Goal: Task Accomplishment & Management: Complete application form

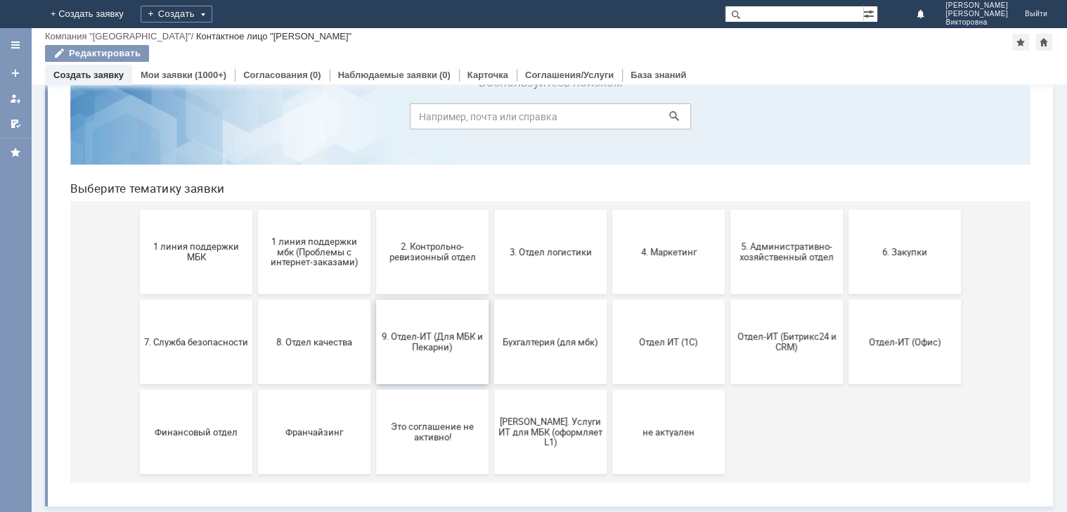
scroll to position [60, 0]
click at [172, 76] on link "Мои заявки" at bounding box center [167, 75] width 52 height 11
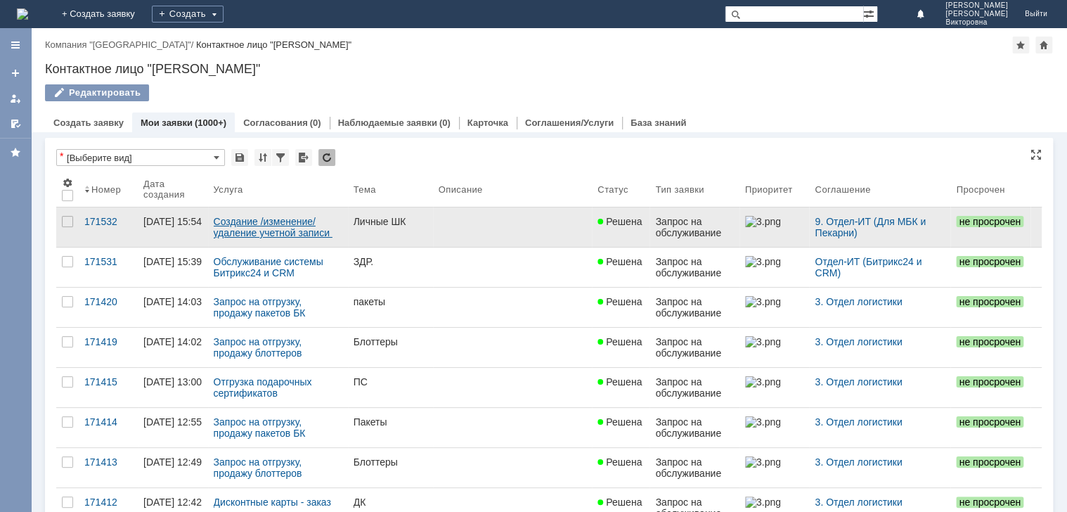
click at [329, 228] on link "Создание /изменение/удаление учетной записи пользователя МБК" at bounding box center [273, 233] width 119 height 34
click at [376, 225] on div "Личные ШК" at bounding box center [391, 221] width 74 height 11
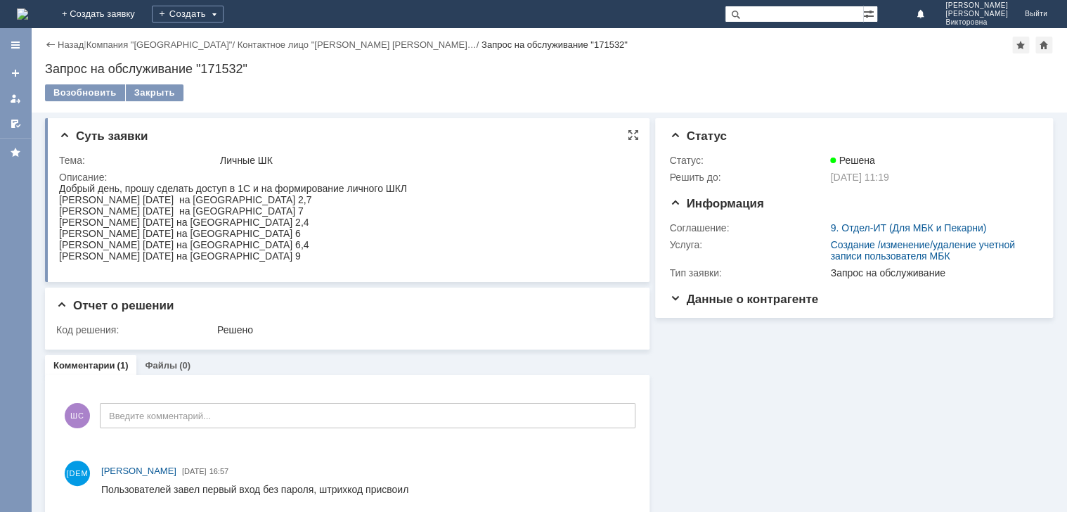
drag, startPoint x: 59, startPoint y: 185, endPoint x: 350, endPoint y: 199, distance: 291.4
click at [350, 199] on body "Добрый день, прошу сделать доступ в 1С и на формирование личного ШКЛ Любчик Але…" at bounding box center [233, 222] width 348 height 79
copy body "Добрый день, прошу сделать доступ в 1С и на формирование личного ШКЛ Любчик Але…"
click at [143, 13] on link "+ Создать заявку" at bounding box center [98, 14] width 90 height 28
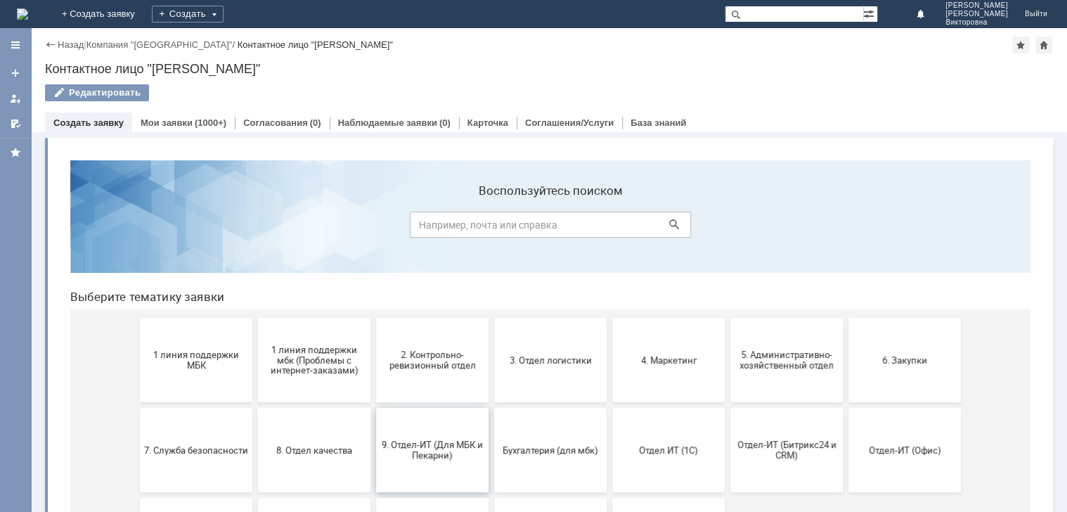
click at [420, 414] on button "9. Отдел-ИТ (Для МБК и Пекарни)" at bounding box center [432, 450] width 112 height 84
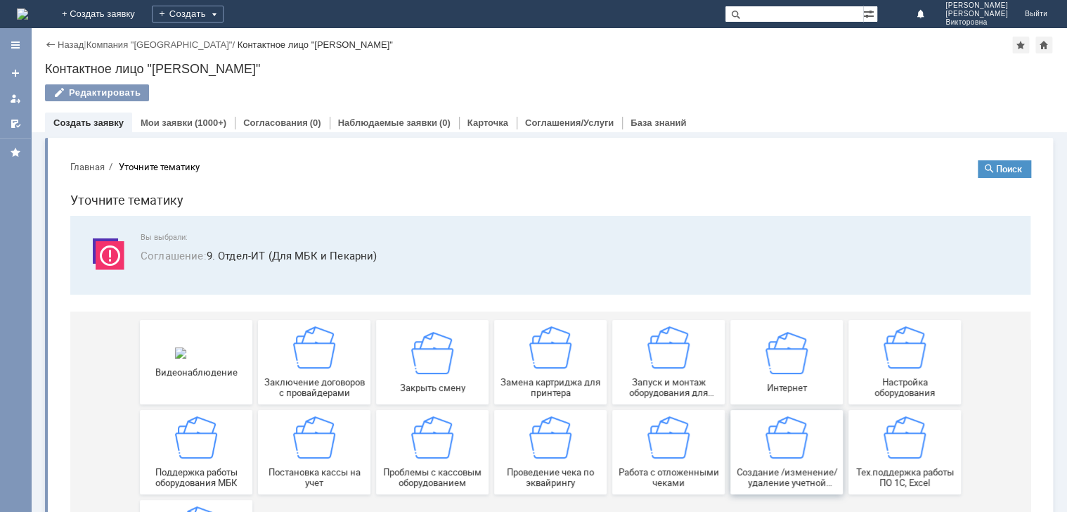
click at [754, 458] on div "Создание /изменение/удаление учетной записи пользователя МБК" at bounding box center [787, 452] width 104 height 72
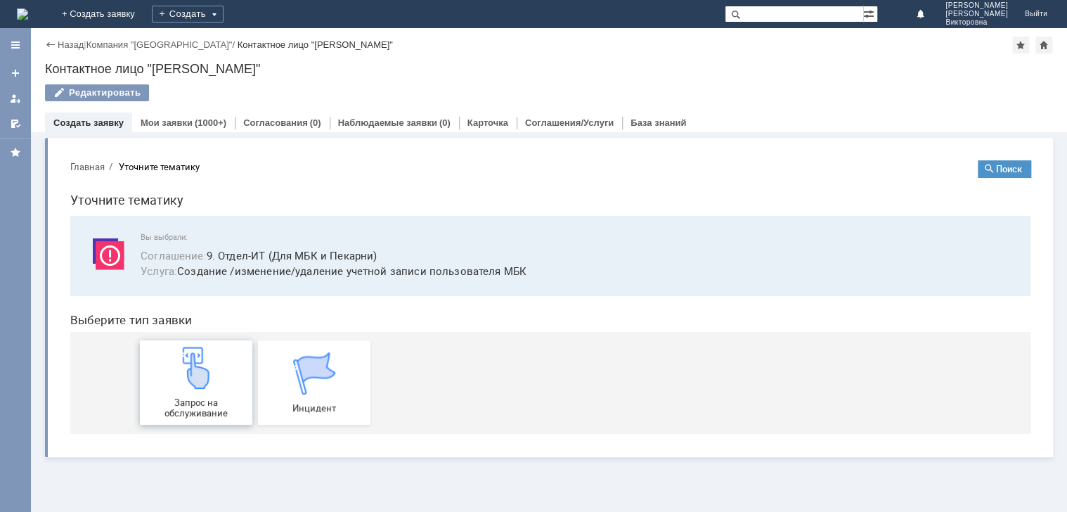
click at [177, 380] on img at bounding box center [196, 368] width 42 height 42
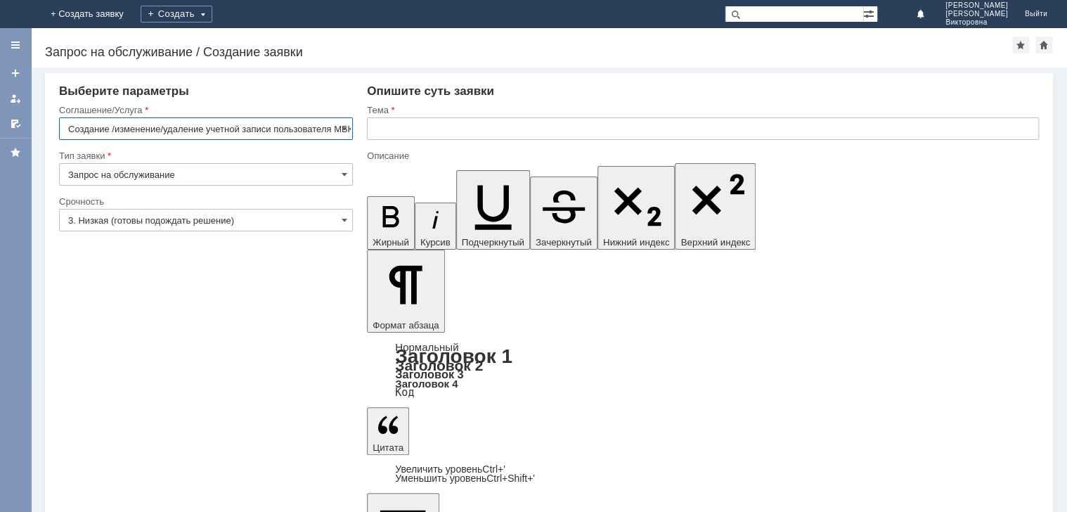
scroll to position [0, 8]
drag, startPoint x: 635, startPoint y: 4155, endPoint x: 385, endPoint y: 4161, distance: 249.6
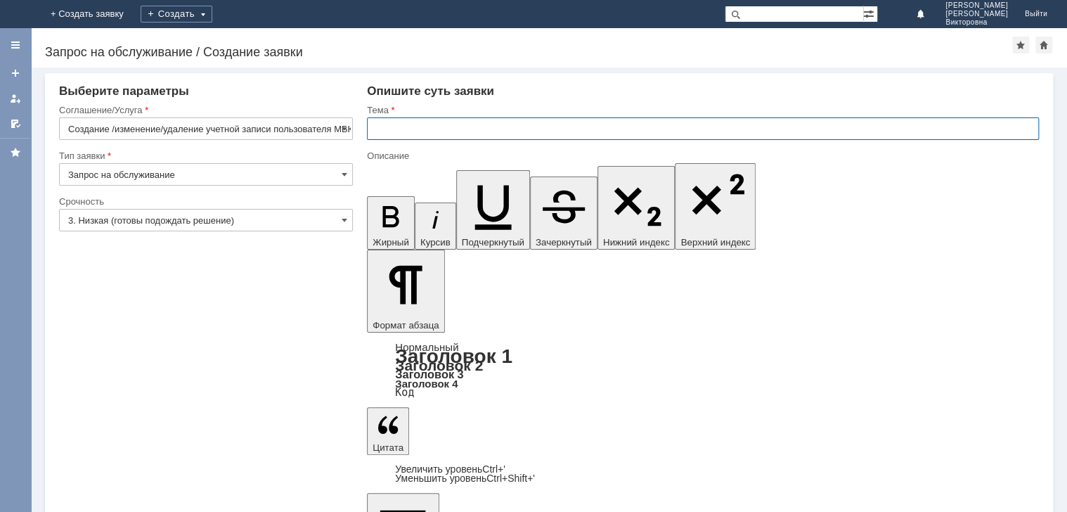
click at [443, 124] on input "text" at bounding box center [703, 128] width 672 height 22
type input "Личный ШК"
click at [199, 220] on input "3. Низкая (готовы подождать решение)" at bounding box center [206, 220] width 294 height 22
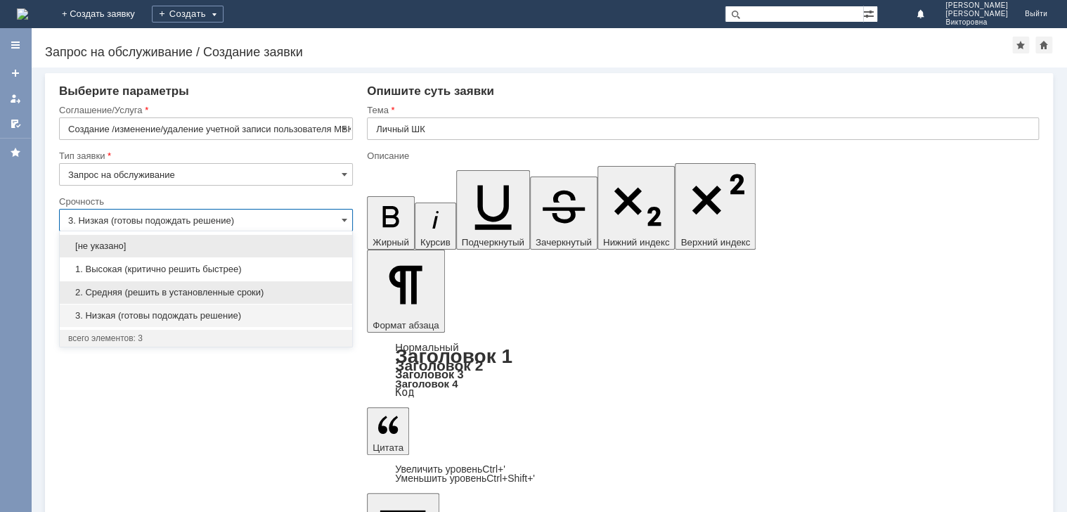
click at [163, 288] on span "2. Средняя (решить в установленные сроки)" at bounding box center [206, 292] width 276 height 11
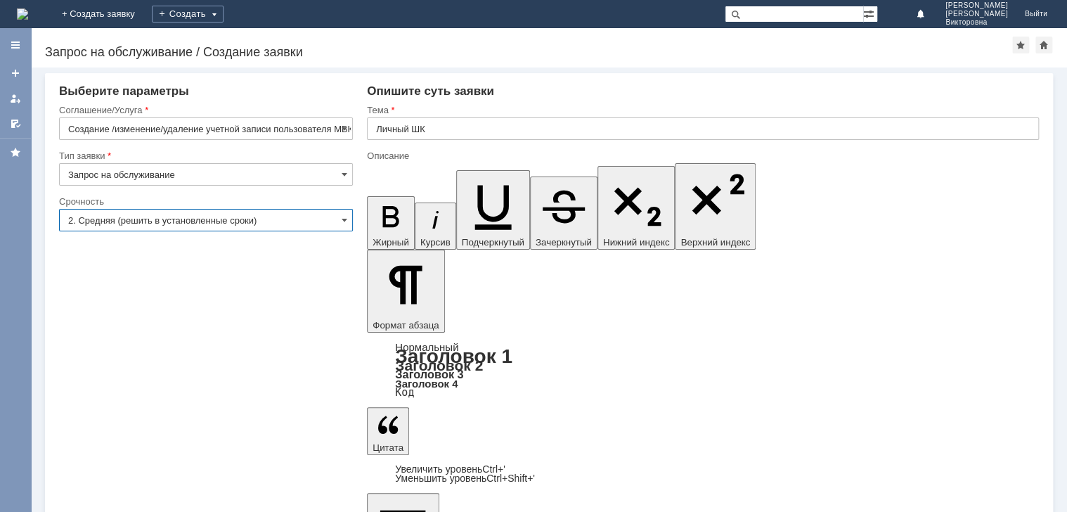
type input "2. Средняя (решить в установленные сроки)"
